Goal: Information Seeking & Learning: Find contact information

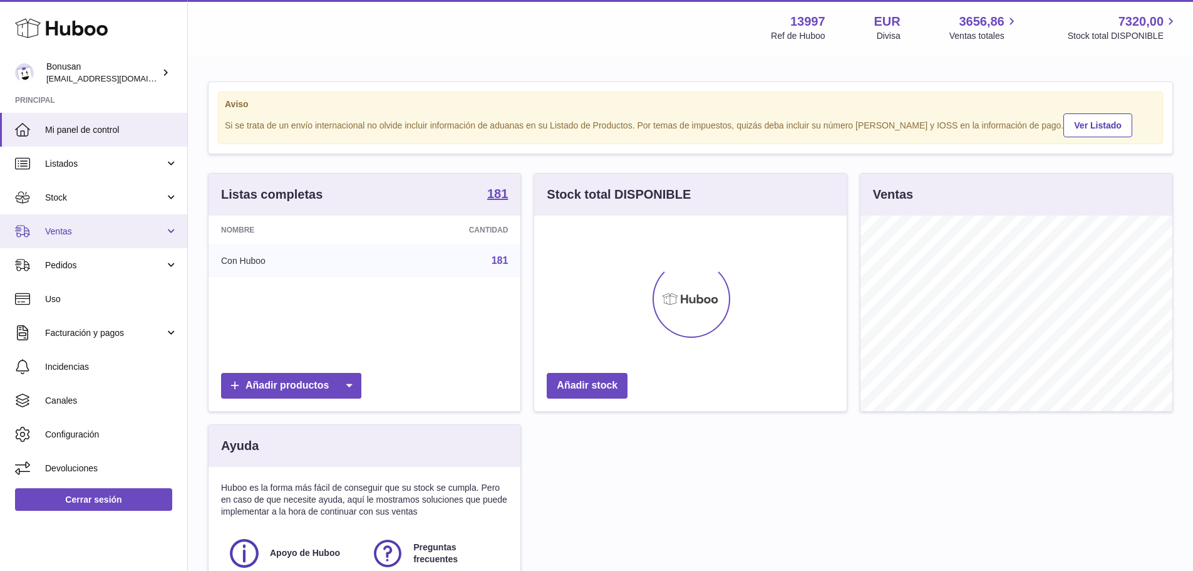
scroll to position [195, 313]
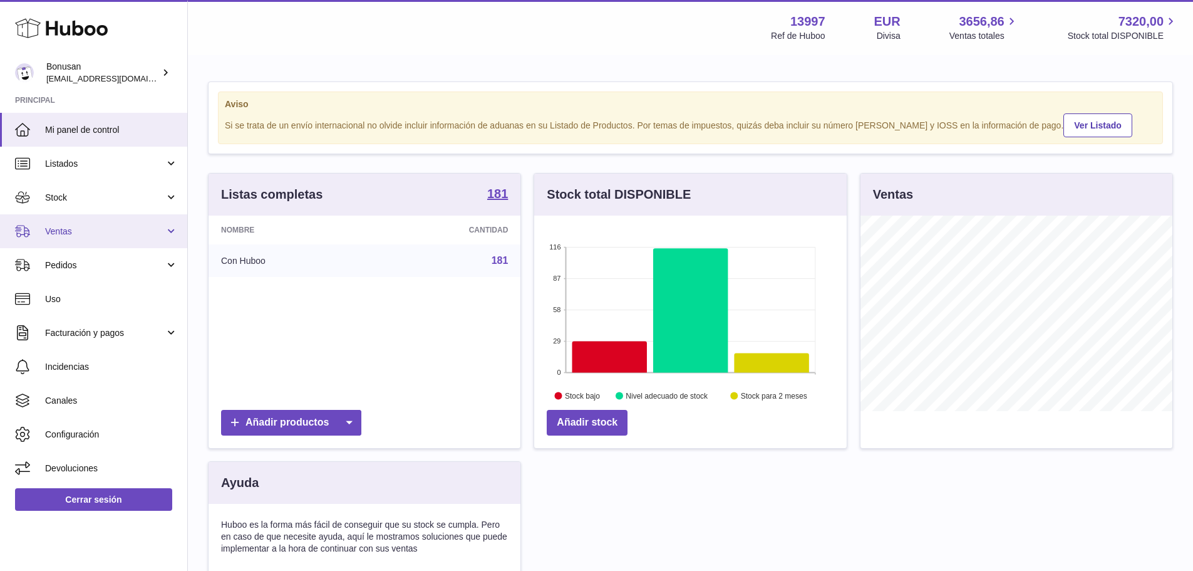
click at [101, 236] on span "Ventas" at bounding box center [105, 231] width 120 height 12
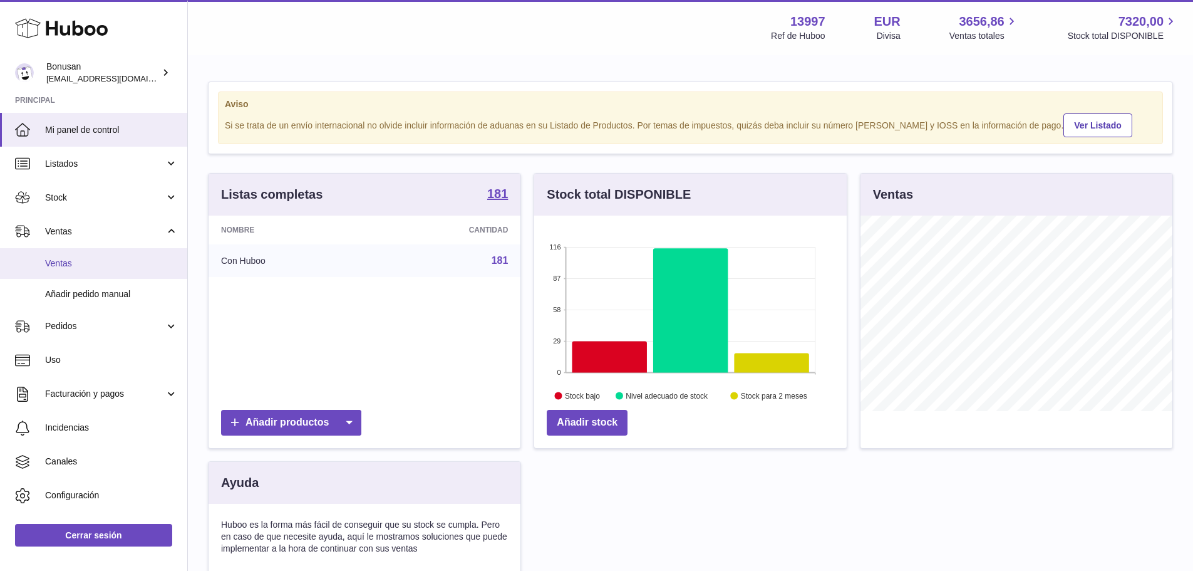
click at [83, 271] on link "Ventas" at bounding box center [93, 263] width 187 height 31
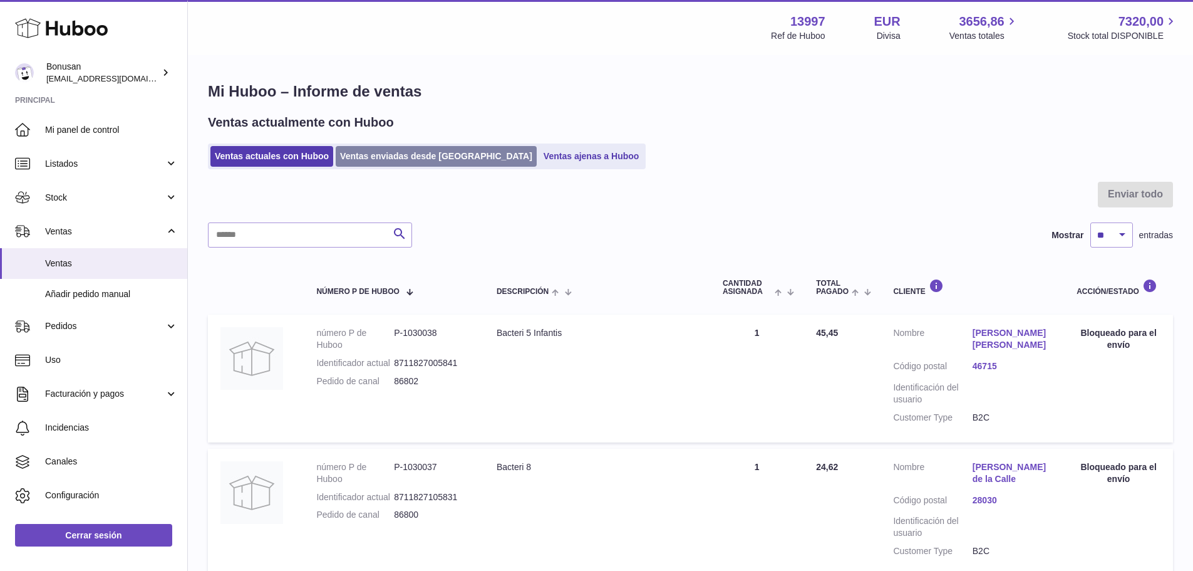
click at [400, 148] on link "Ventas enviadas desde [GEOGRAPHIC_DATA]" at bounding box center [436, 156] width 201 height 21
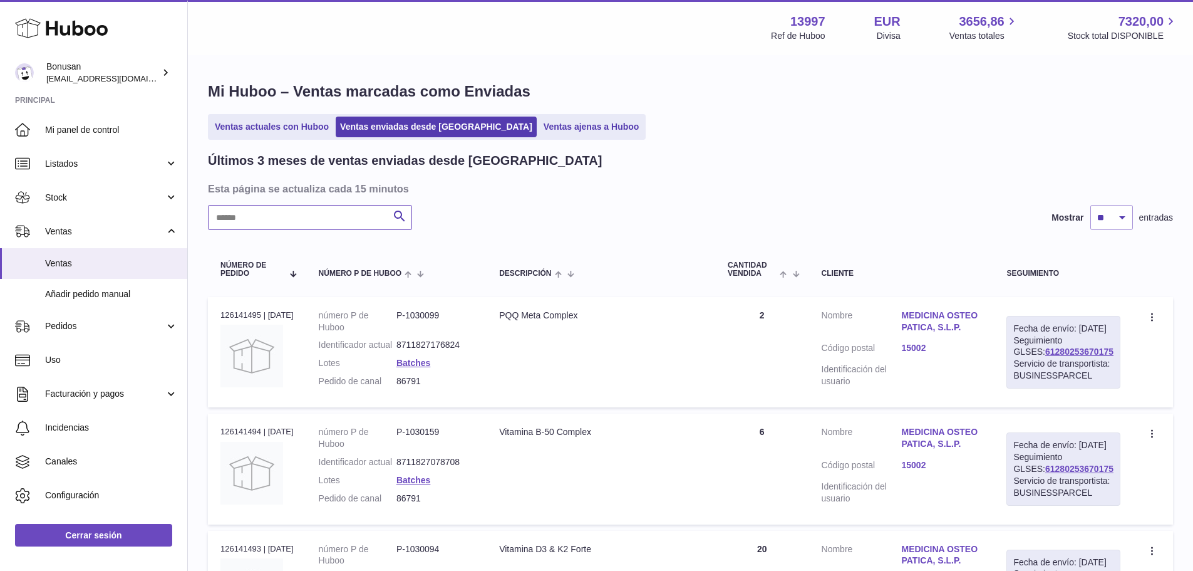
click at [316, 208] on input "text" at bounding box center [310, 217] width 204 height 25
paste input "*****"
drag, startPoint x: 1093, startPoint y: 359, endPoint x: 1023, endPoint y: 361, distance: 69.5
click at [1023, 361] on div "Fecha de envío: [DATE] Seguimiento GLSES: 61280252777319 Servicio de transporti…" at bounding box center [1063, 352] width 114 height 73
copy link "61280252777319"
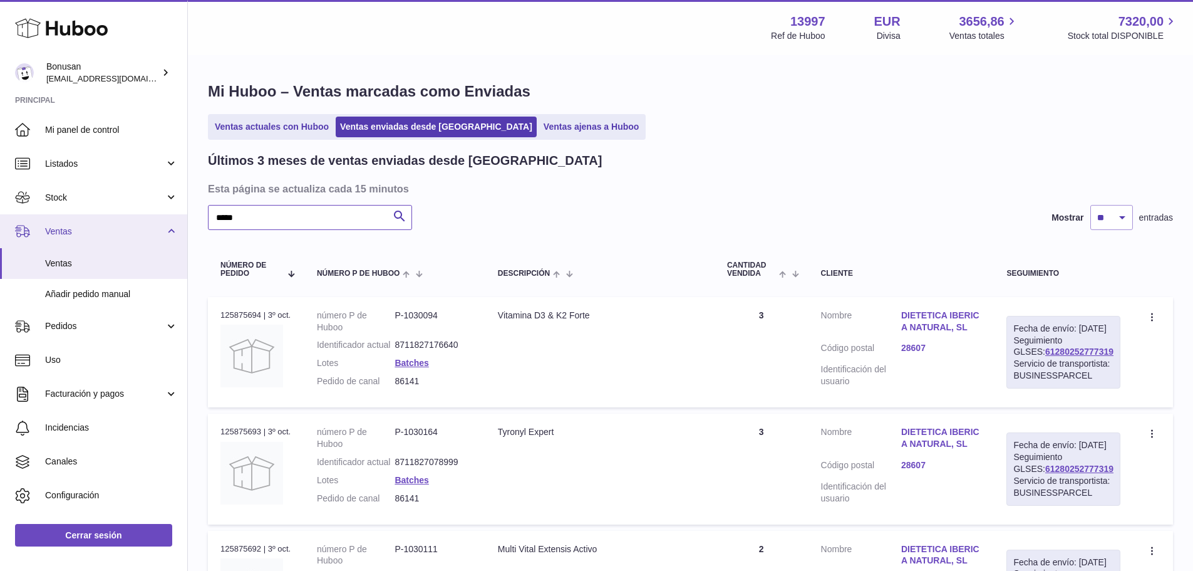
drag, startPoint x: 254, startPoint y: 218, endPoint x: 173, endPoint y: 219, distance: 81.4
click at [173, 219] on div "Huboo Bonusan [EMAIL_ADDRESS][DOMAIN_NAME] Principal Mi panel de control Listad…" at bounding box center [596, 431] width 1193 height 862
paste input "text"
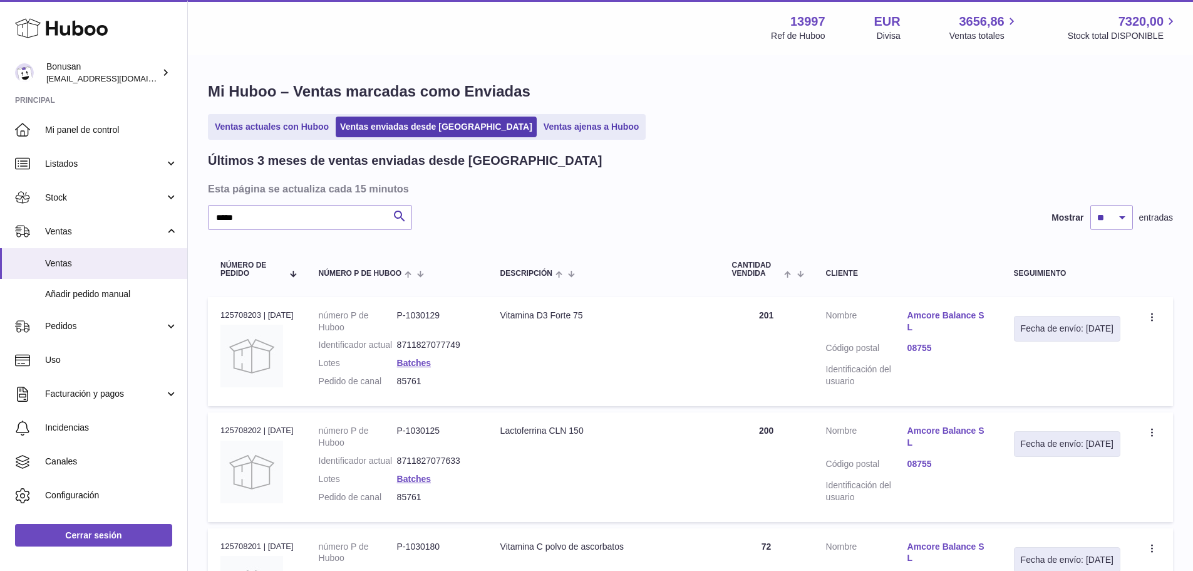
drag, startPoint x: 261, startPoint y: 313, endPoint x: 214, endPoint y: 314, distance: 47.0
click at [214, 314] on td "N° de pedido 125708203 | [DATE]" at bounding box center [257, 351] width 98 height 109
copy div "125708203"
drag, startPoint x: 194, startPoint y: 219, endPoint x: 150, endPoint y: 222, distance: 44.0
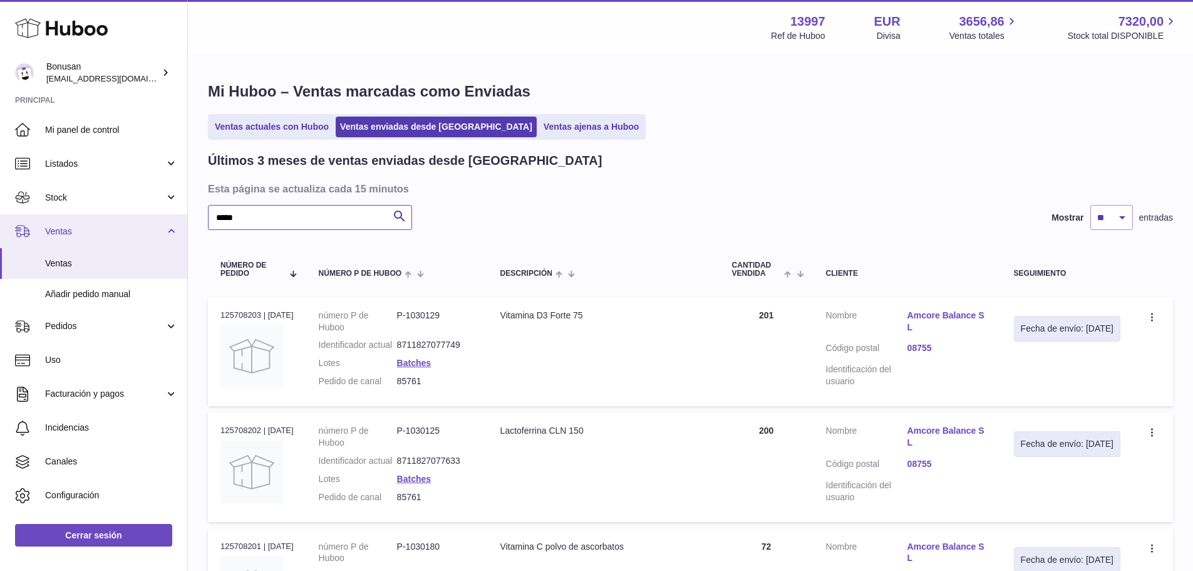
paste input "text"
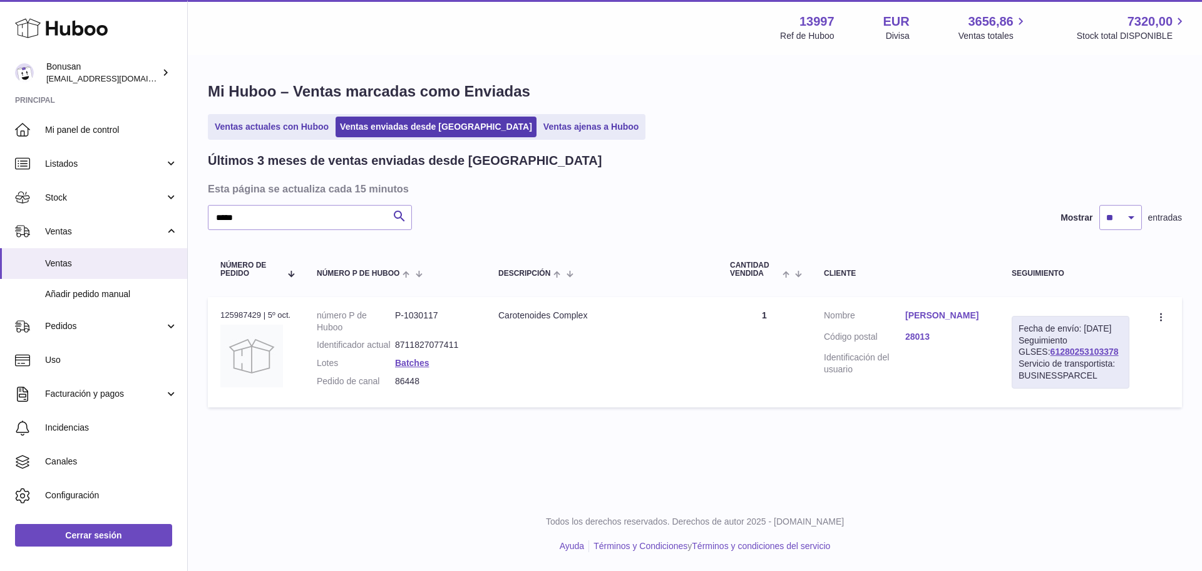
drag, startPoint x: 1095, startPoint y: 363, endPoint x: 1020, endPoint y: 367, distance: 75.9
click at [1020, 367] on div "Fecha de envío: [DATE] Seguimiento GLSES: 61280253103378 Servicio de transporti…" at bounding box center [1071, 352] width 118 height 73
drag, startPoint x: 237, startPoint y: 215, endPoint x: 177, endPoint y: 217, distance: 60.2
click at [153, 215] on div "Huboo Bonusan [EMAIL_ADDRESS][DOMAIN_NAME] Principal Mi panel de control Listad…" at bounding box center [601, 285] width 1202 height 571
paste input "text"
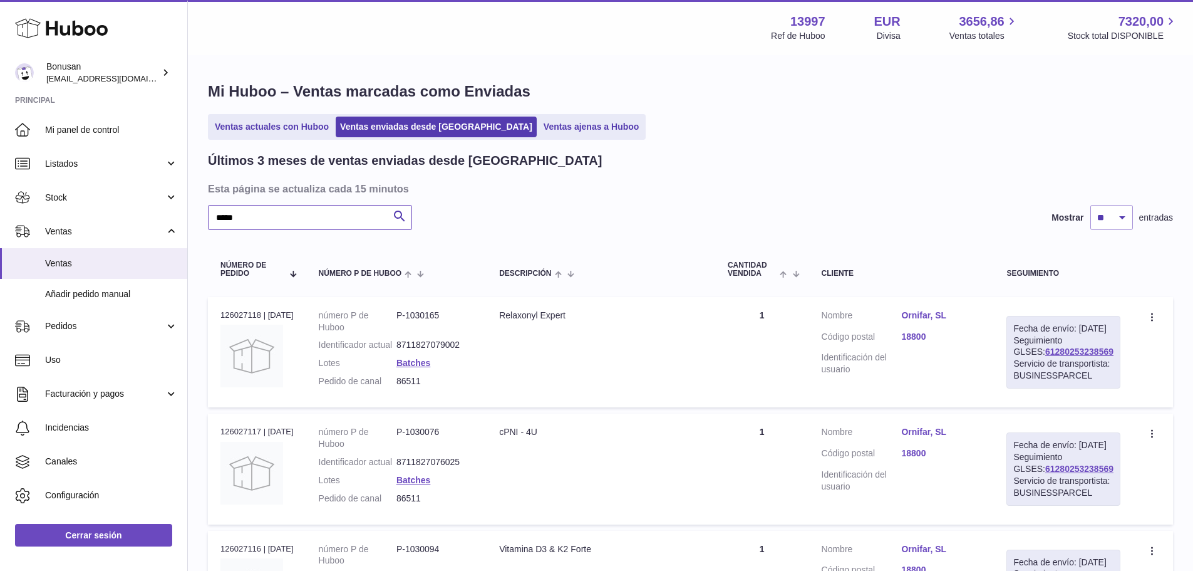
type input "*****"
click at [928, 318] on link "Ornifar, SL" at bounding box center [941, 315] width 80 height 12
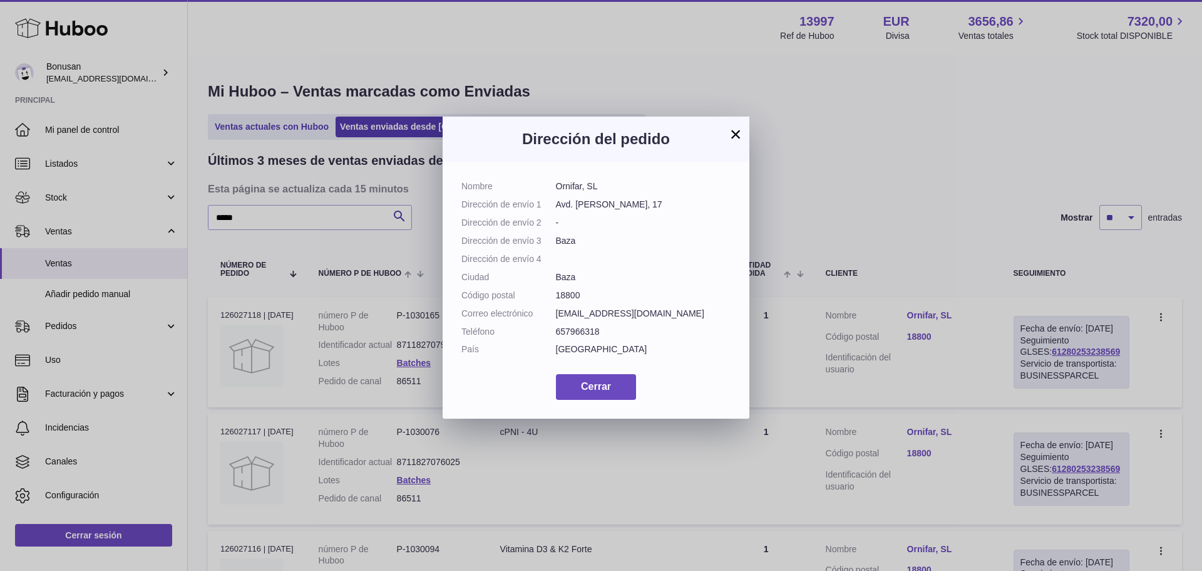
drag, startPoint x: 573, startPoint y: 186, endPoint x: 548, endPoint y: 187, distance: 25.1
click at [548, 187] on dl "Nombre Ornifar, SL Dirección de envío 1 Avd. [PERSON_NAME], 17 Dirección de env…" at bounding box center [596, 270] width 269 height 181
drag, startPoint x: 640, startPoint y: 203, endPoint x: 558, endPoint y: 205, distance: 82.1
click at [558, 205] on dd "Avd. [PERSON_NAME], 17" at bounding box center [643, 205] width 175 height 12
copy dd "Avd. [PERSON_NAME], 17"
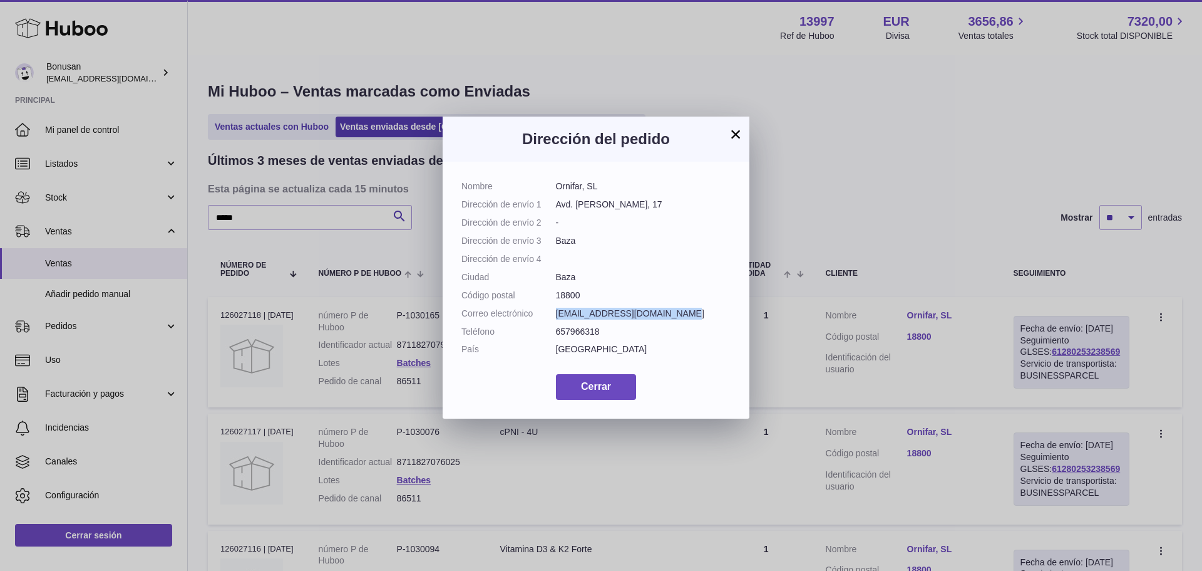
drag, startPoint x: 684, startPoint y: 346, endPoint x: 558, endPoint y: 346, distance: 125.9
click at [558, 319] on dd "[EMAIL_ADDRESS][DOMAIN_NAME]" at bounding box center [643, 314] width 175 height 12
copy dd "[EMAIL_ADDRESS][DOMAIN_NAME]"
drag, startPoint x: 601, startPoint y: 362, endPoint x: 558, endPoint y: 365, distance: 42.7
click at [558, 338] on dd "657966318" at bounding box center [643, 332] width 175 height 12
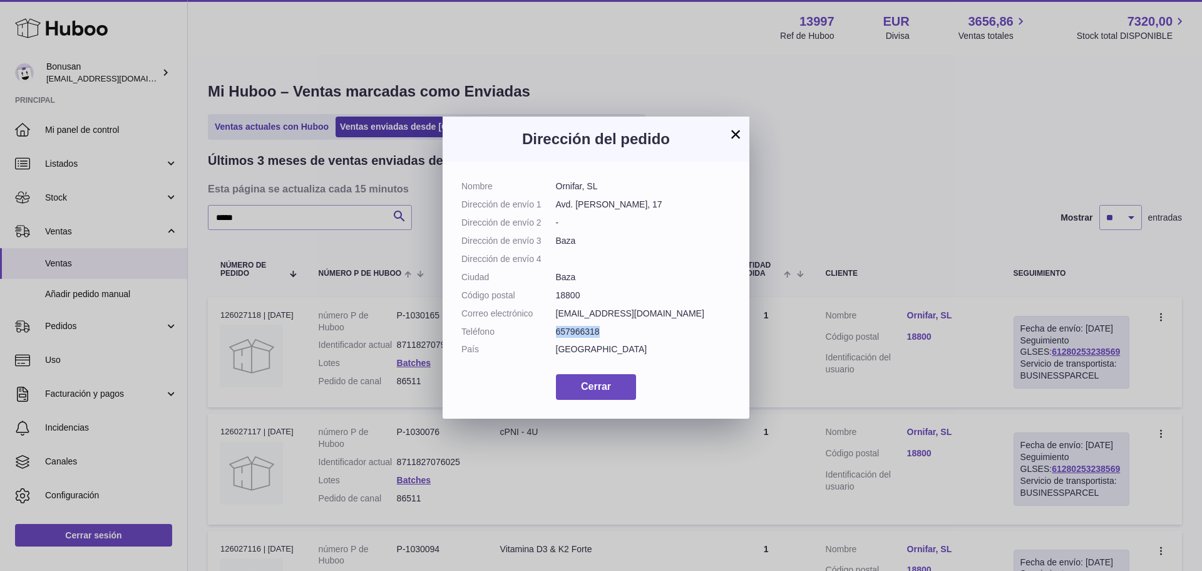
copy dd "657966318"
